Goal: Find specific page/section: Find specific page/section

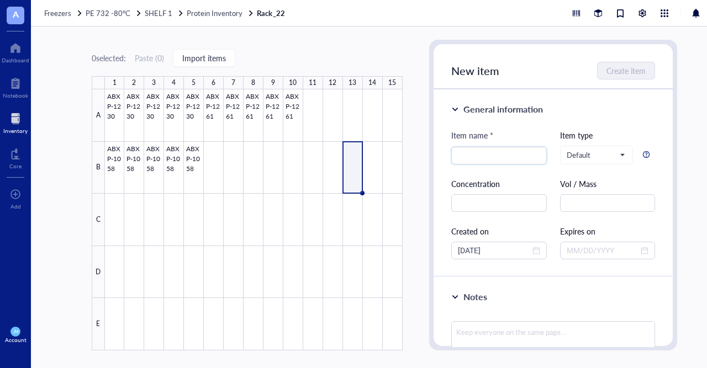
click at [16, 18] on span "A" at bounding box center [16, 14] width 6 height 14
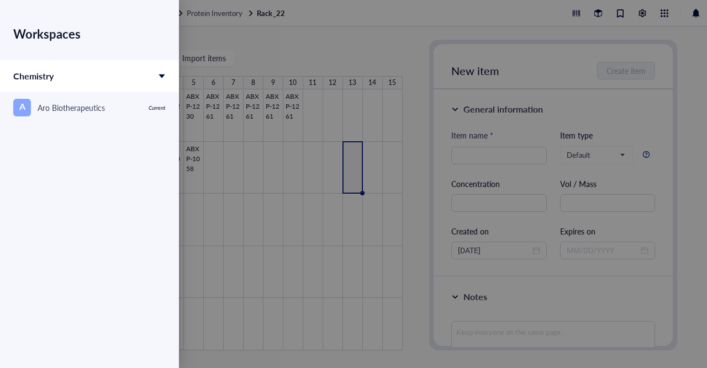
click at [310, 50] on div at bounding box center [353, 184] width 707 height 368
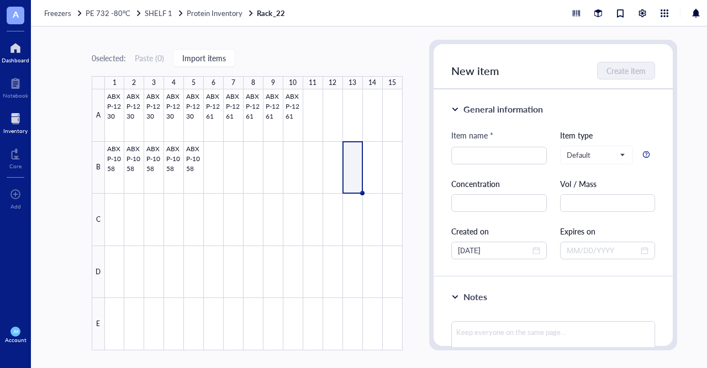
click at [14, 59] on div "Dashboard" at bounding box center [16, 60] width 28 height 7
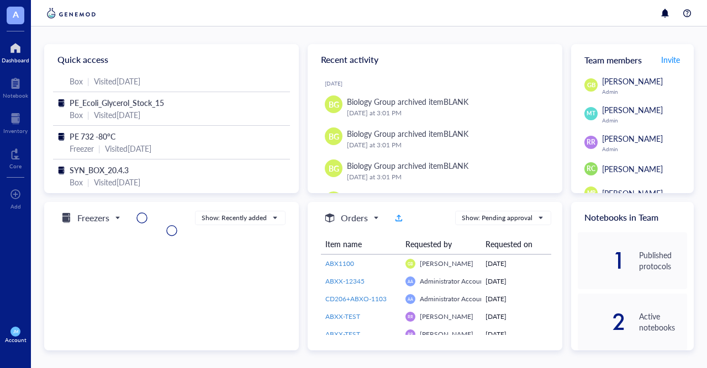
scroll to position [79, 0]
click at [19, 134] on div "Inventory" at bounding box center [15, 131] width 24 height 7
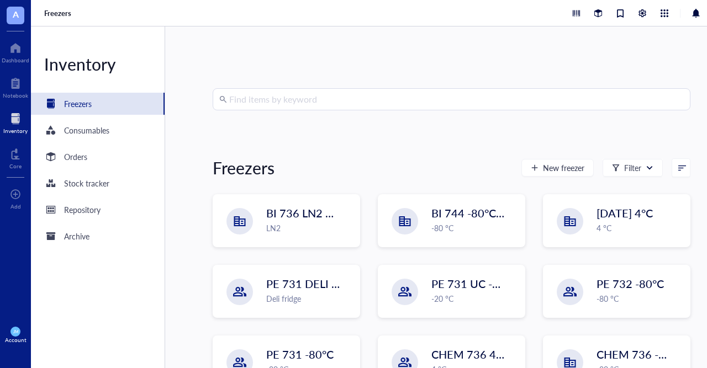
click at [306, 97] on input "search" at bounding box center [456, 99] width 454 height 21
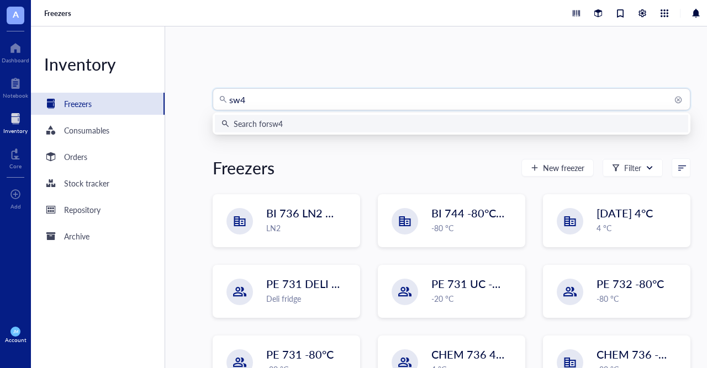
type input "sw48"
click at [307, 121] on div "Search for sw48" at bounding box center [451, 124] width 460 height 12
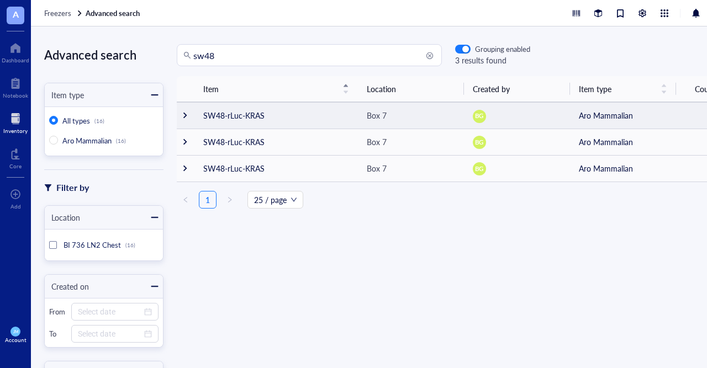
click at [189, 116] on td at bounding box center [186, 115] width 18 height 26
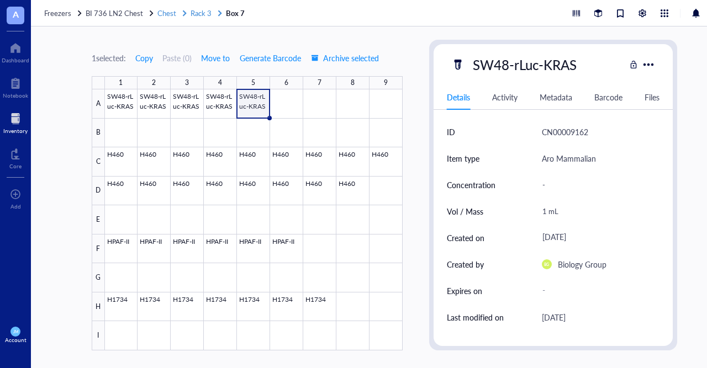
click at [209, 15] on span "Rack 3" at bounding box center [200, 13] width 21 height 10
click at [190, 12] on span "Rack 3" at bounding box center [200, 13] width 21 height 10
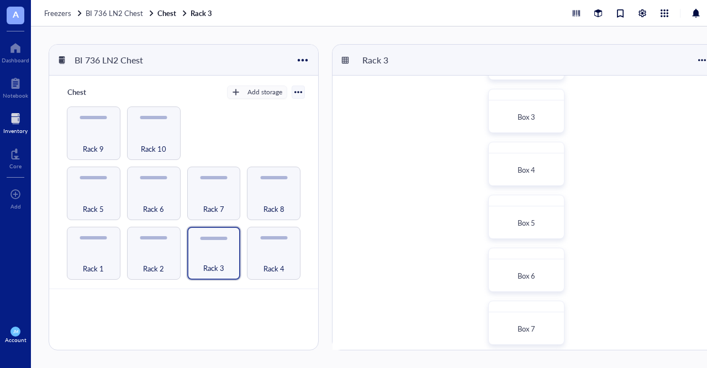
scroll to position [212, 0]
click at [534, 323] on div "Box 9" at bounding box center [525, 329] width 65 height 24
